Goal: Find contact information: Find contact information

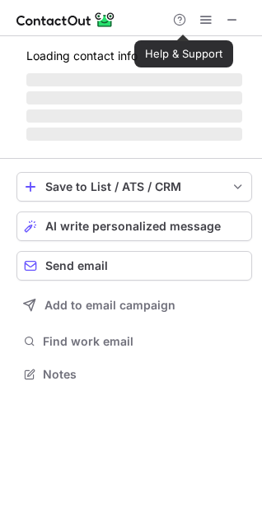
scroll to position [358, 262]
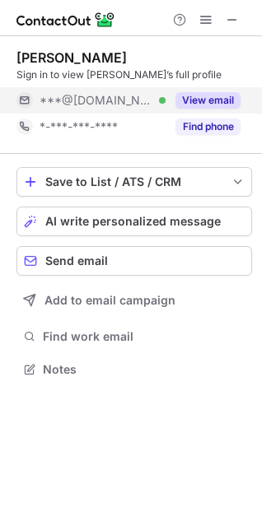
click at [176, 95] on button "View email" at bounding box center [207, 100] width 65 height 16
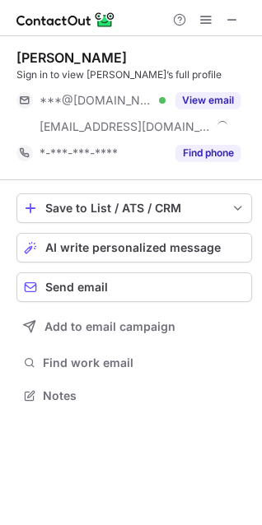
scroll to position [384, 262]
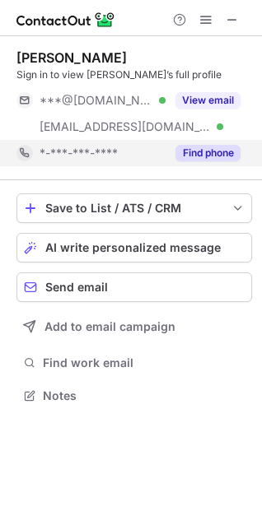
click at [197, 147] on button "Find phone" at bounding box center [207, 153] width 65 height 16
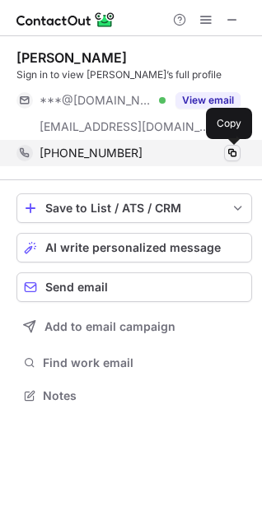
click at [239, 151] on button at bounding box center [232, 153] width 16 height 16
